Goal: Check status: Check status

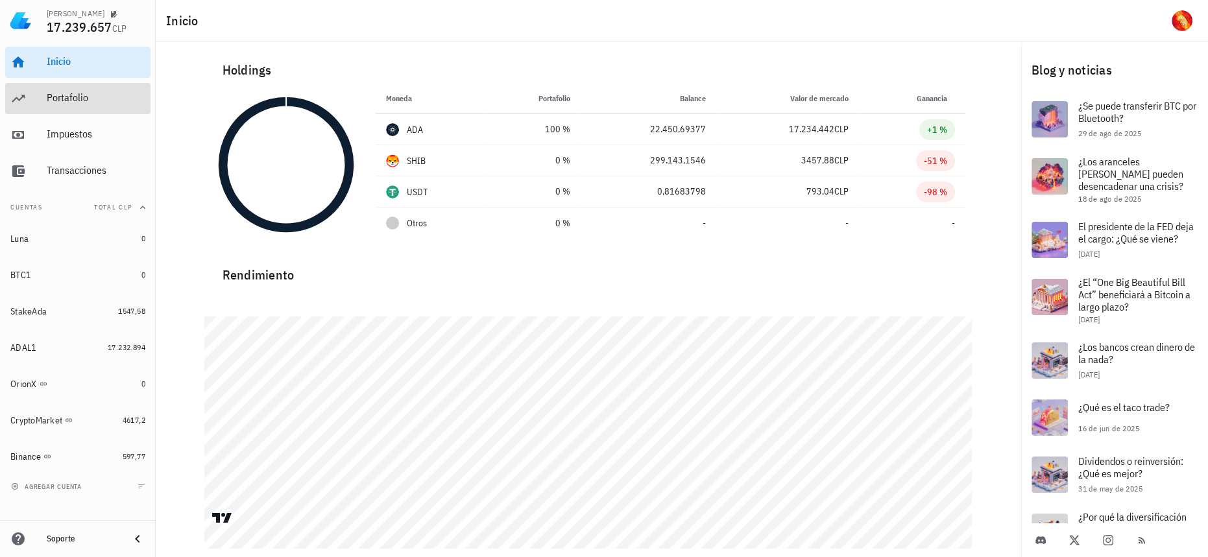
click at [84, 93] on div "Portafolio" at bounding box center [96, 97] width 99 height 12
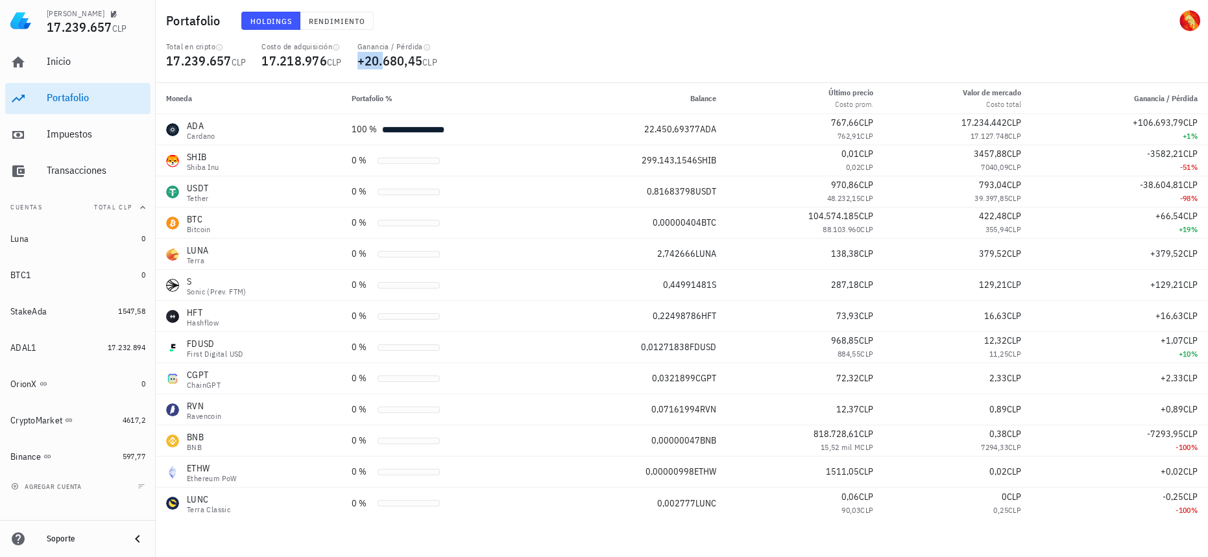
drag, startPoint x: 357, startPoint y: 62, endPoint x: 401, endPoint y: 64, distance: 44.1
click at [399, 64] on div "Ganancia / Pérdida +20.680,45 CLP" at bounding box center [397, 63] width 95 height 42
click at [414, 66] on span "+20.680,45" at bounding box center [390, 61] width 66 height 18
click at [423, 59] on span "+20.680,45" at bounding box center [390, 61] width 66 height 18
click at [295, 56] on span "17.218.976" at bounding box center [294, 61] width 66 height 18
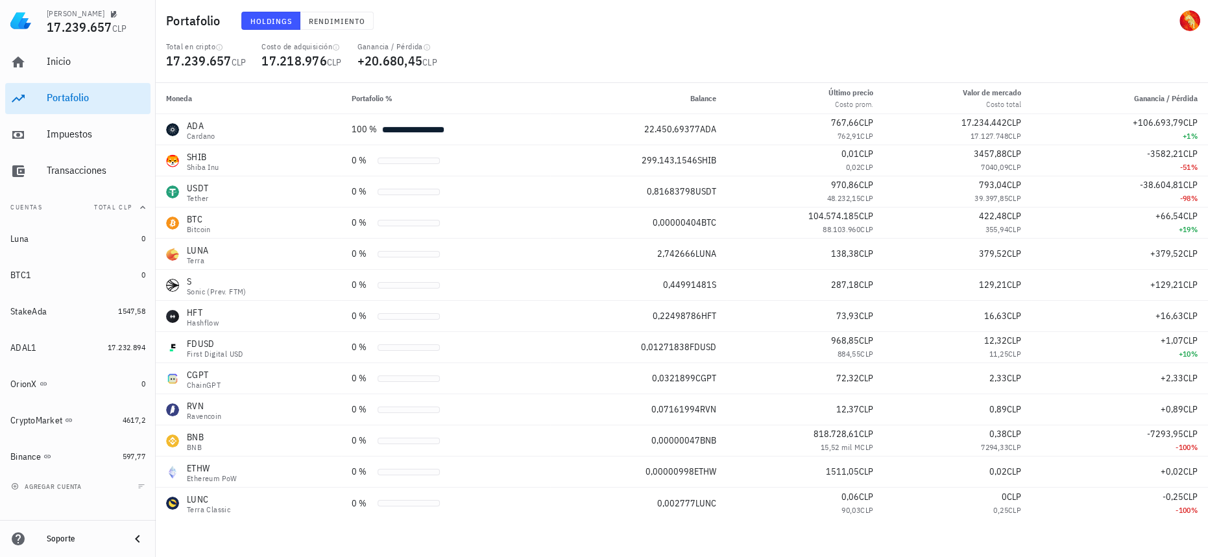
click at [479, 55] on div "Total en cripto 17.239.657 CLP Costo de adquisición 17.218.976 CLP Ganancia / P…" at bounding box center [681, 63] width 1047 height 42
click at [1177, 121] on span "+106.693,79" at bounding box center [1157, 123] width 51 height 12
click at [68, 131] on div "Impuestos" at bounding box center [96, 134] width 99 height 12
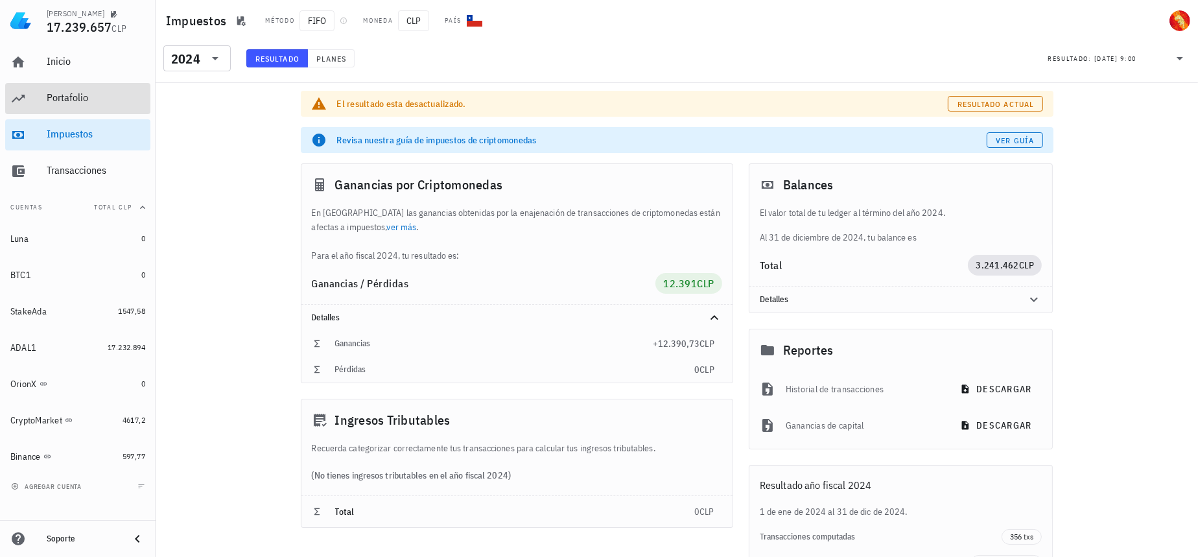
click at [104, 102] on div "Portafolio" at bounding box center [96, 97] width 99 height 12
